Goal: Task Accomplishment & Management: Complete application form

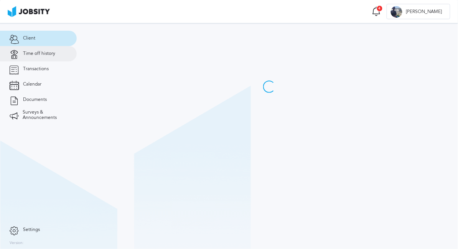
click at [37, 56] on span "Time off history" at bounding box center [39, 53] width 32 height 5
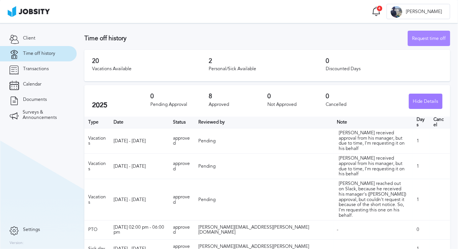
click at [418, 36] on div "Request time off" at bounding box center [429, 38] width 42 height 15
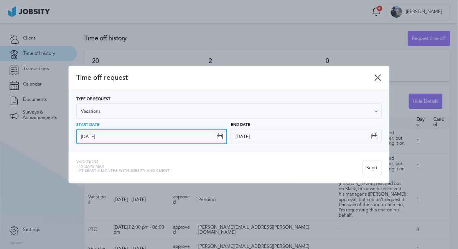
click at [146, 136] on input "[DATE]" at bounding box center [151, 136] width 151 height 15
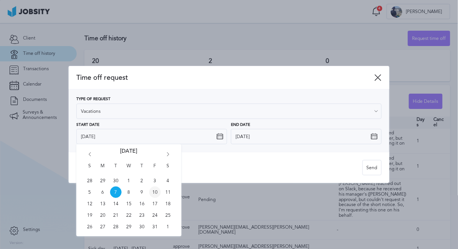
click at [158, 191] on span "10" at bounding box center [155, 193] width 12 height 12
type input "[DATE]"
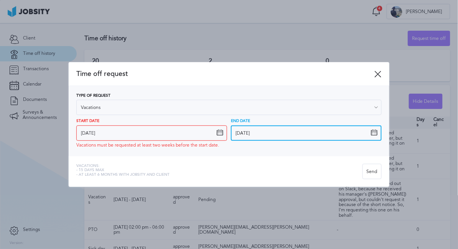
click at [281, 137] on input "[DATE]" at bounding box center [306, 133] width 151 height 15
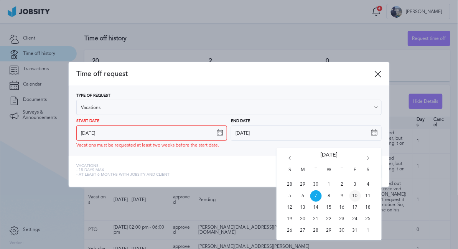
click at [357, 198] on span "10" at bounding box center [356, 196] width 12 height 12
type input "[DATE]"
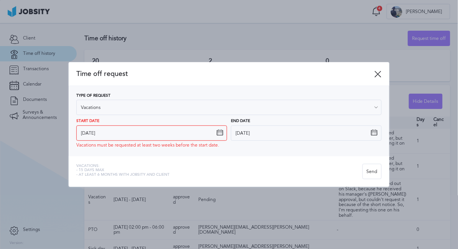
click at [284, 162] on div "Vacations: - 15 days max - At least 6 months with jobsity and client Send" at bounding box center [229, 171] width 321 height 31
click at [375, 76] on span "Time off request" at bounding box center [225, 74] width 299 height 8
click at [378, 74] on icon at bounding box center [378, 74] width 7 height 7
